Goal: Browse casually

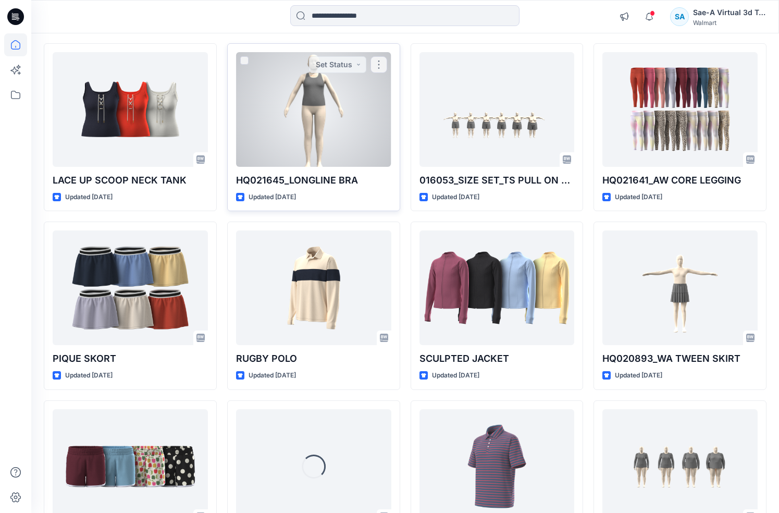
scroll to position [104, 0]
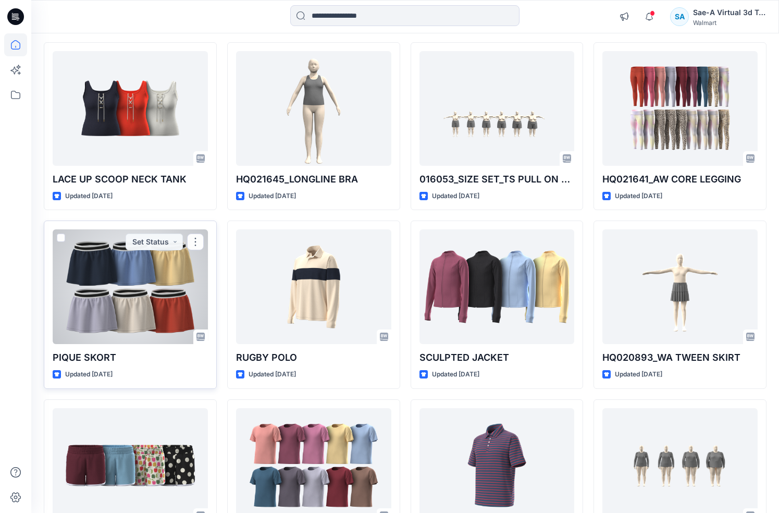
click at [143, 287] on div at bounding box center [130, 286] width 155 height 115
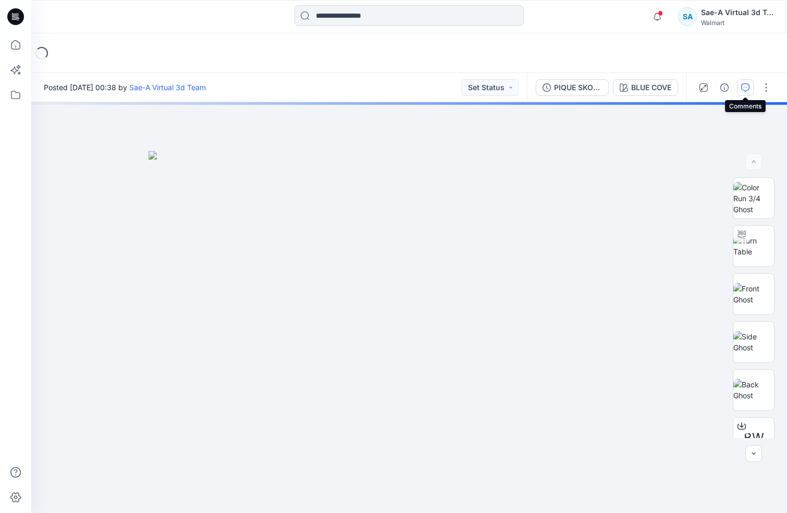
click at [749, 90] on icon "button" at bounding box center [745, 87] width 8 height 8
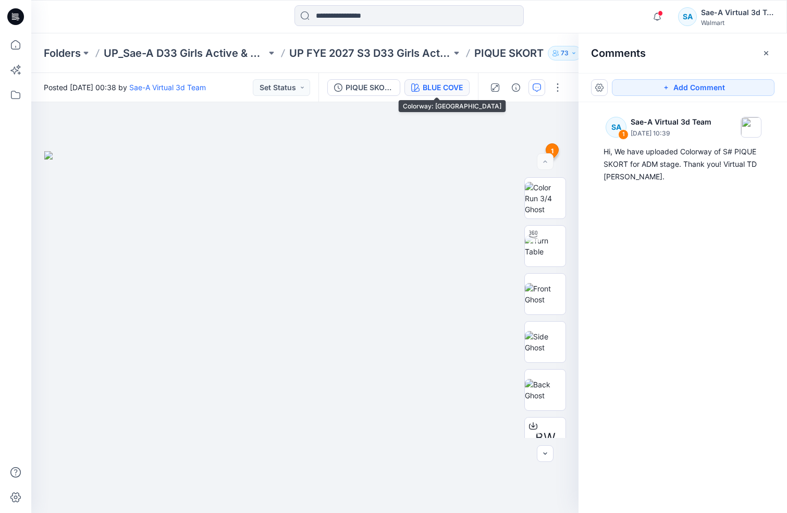
click at [421, 86] on button "BLUE COVE" at bounding box center [436, 87] width 65 height 17
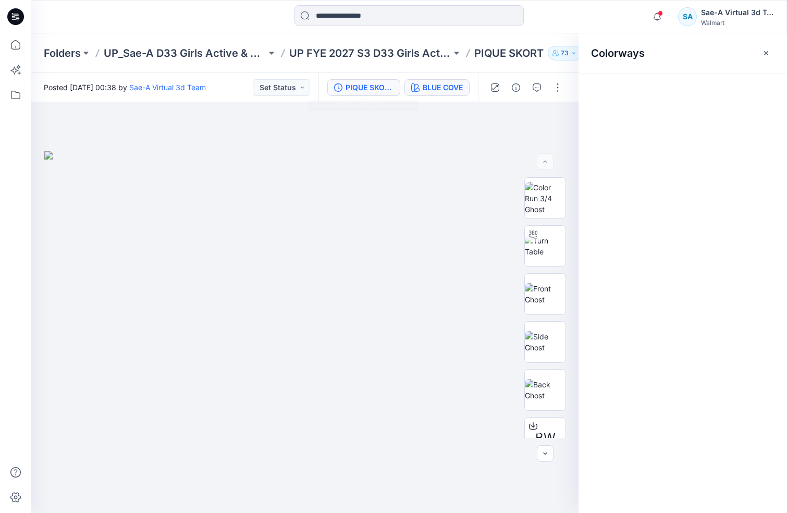
click at [377, 92] on div "PIQUE SKORT_Full Colorways" at bounding box center [369, 87] width 48 height 11
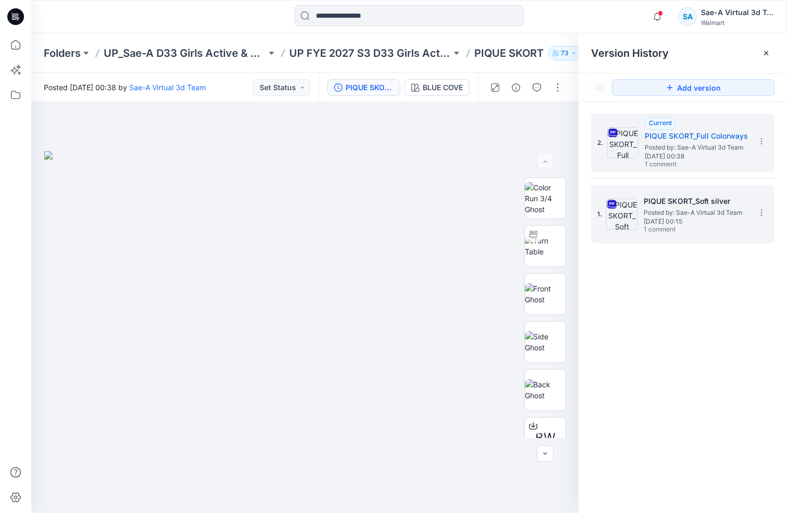
click at [686, 220] on span "[DATE] 00:15" at bounding box center [695, 221] width 104 height 7
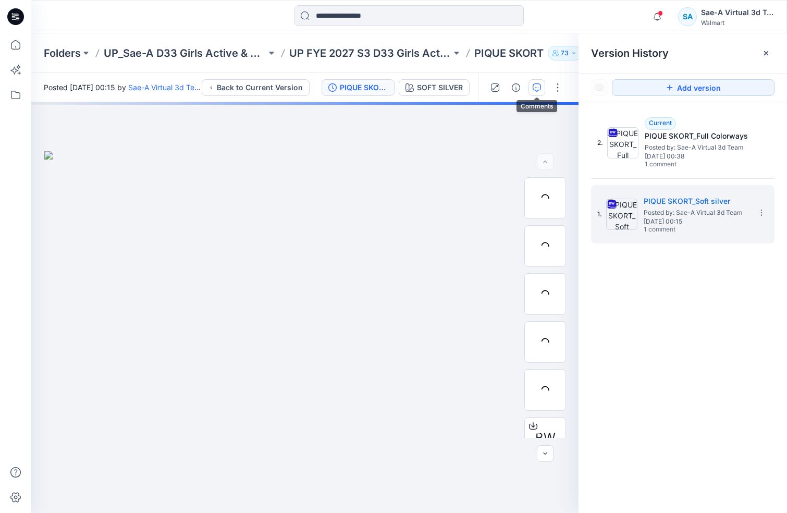
click at [541, 87] on button "button" at bounding box center [536, 87] width 17 height 17
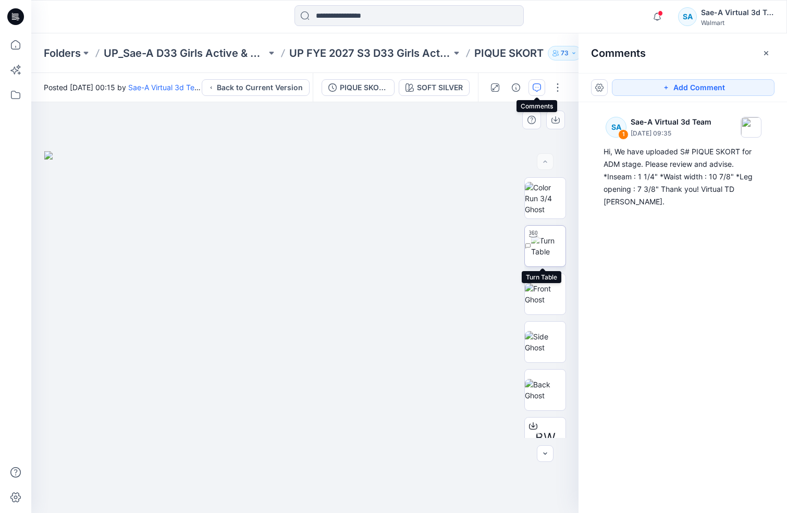
click at [534, 255] on img at bounding box center [548, 246] width 34 height 22
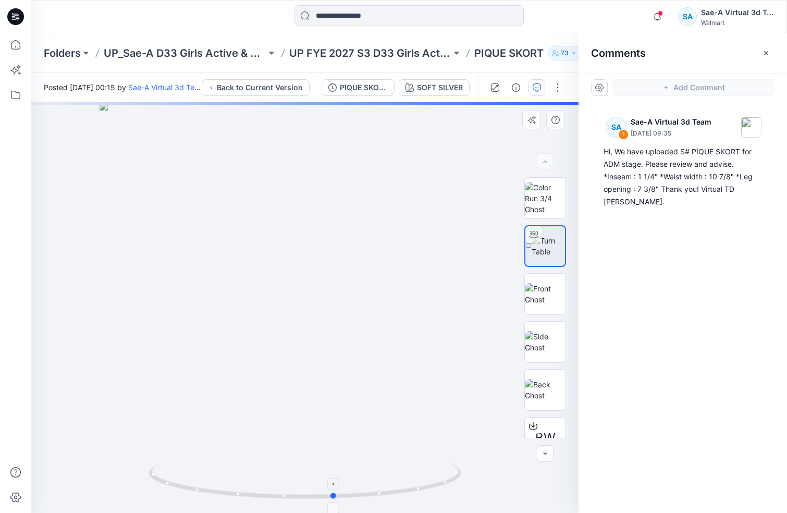
drag, startPoint x: 364, startPoint y: 497, endPoint x: 394, endPoint y: 499, distance: 29.7
click at [394, 499] on icon at bounding box center [305, 481] width 315 height 39
